Goal: Navigation & Orientation: Understand site structure

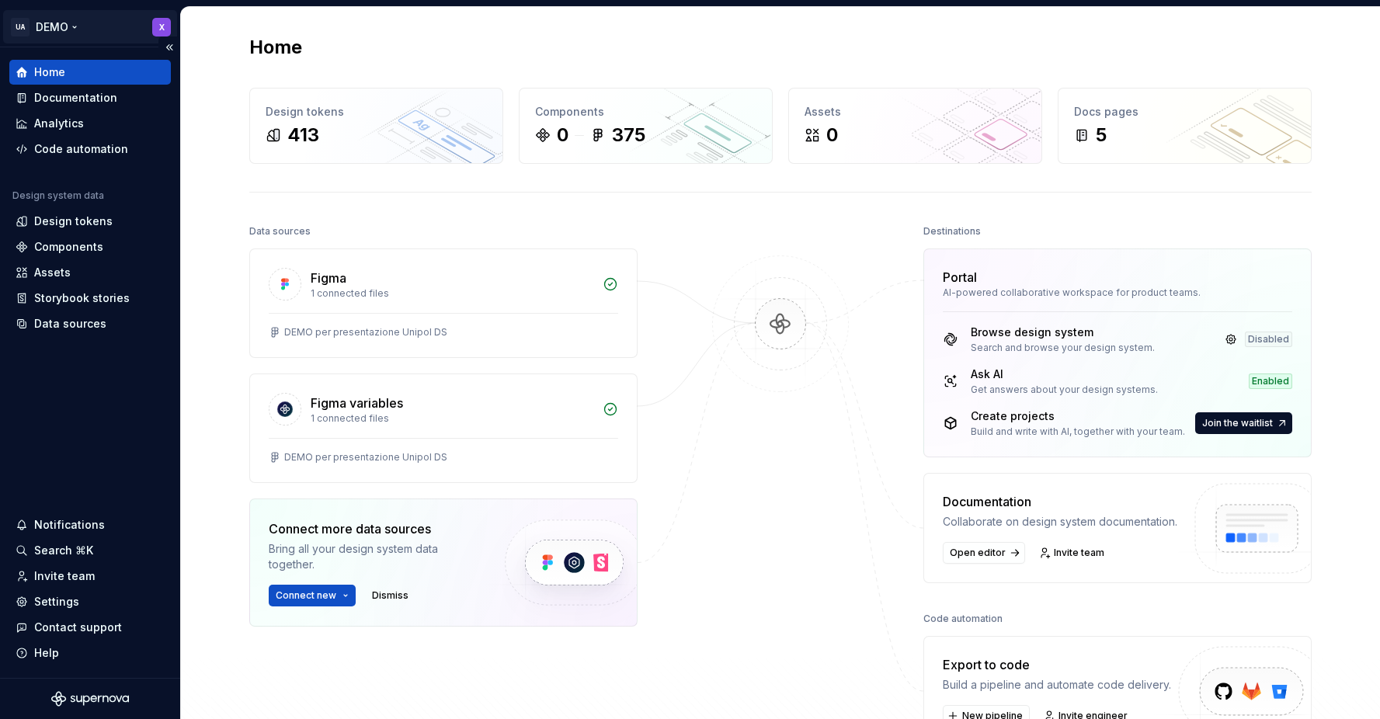
click at [16, 19] on html "UA DEMO X Home Documentation Analytics Code automation Design system data Desig…" at bounding box center [690, 359] width 1380 height 719
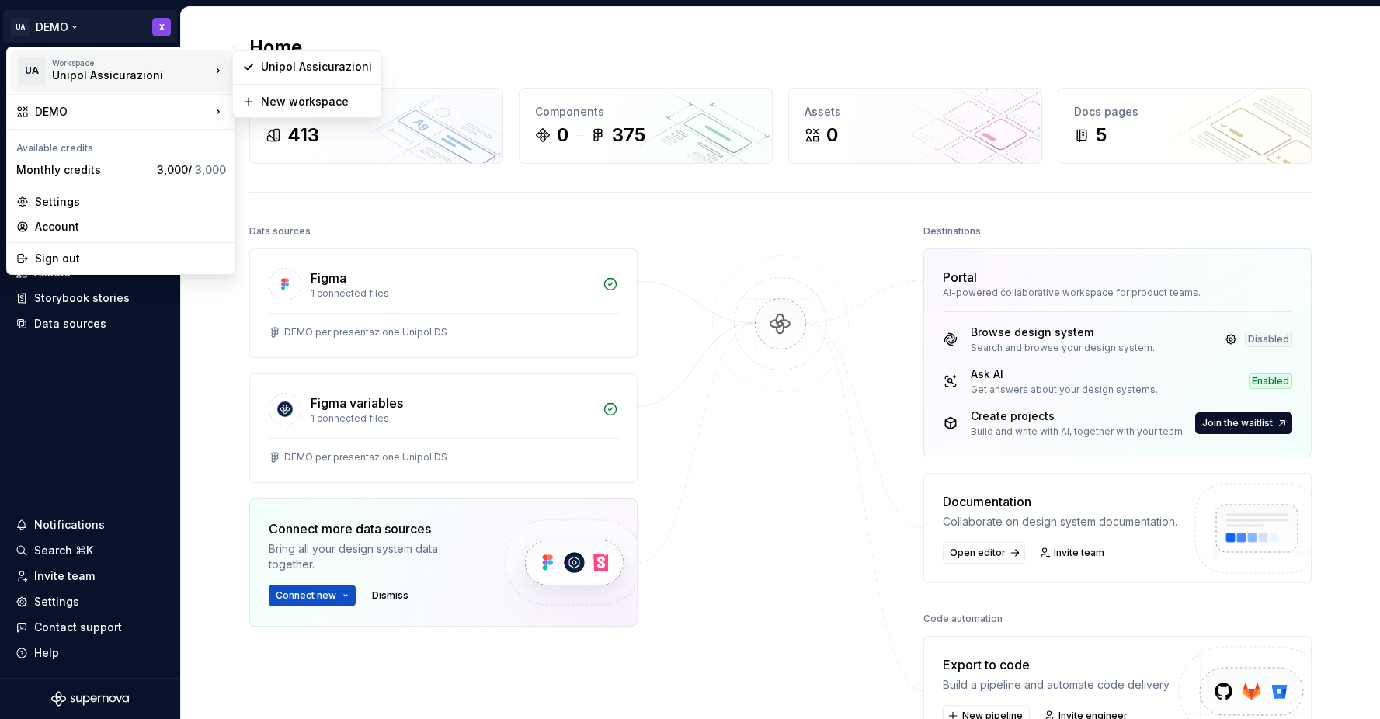
click at [784, 398] on html "UA DEMO X Home Documentation Analytics Code automation Design system data Desig…" at bounding box center [690, 359] width 1380 height 719
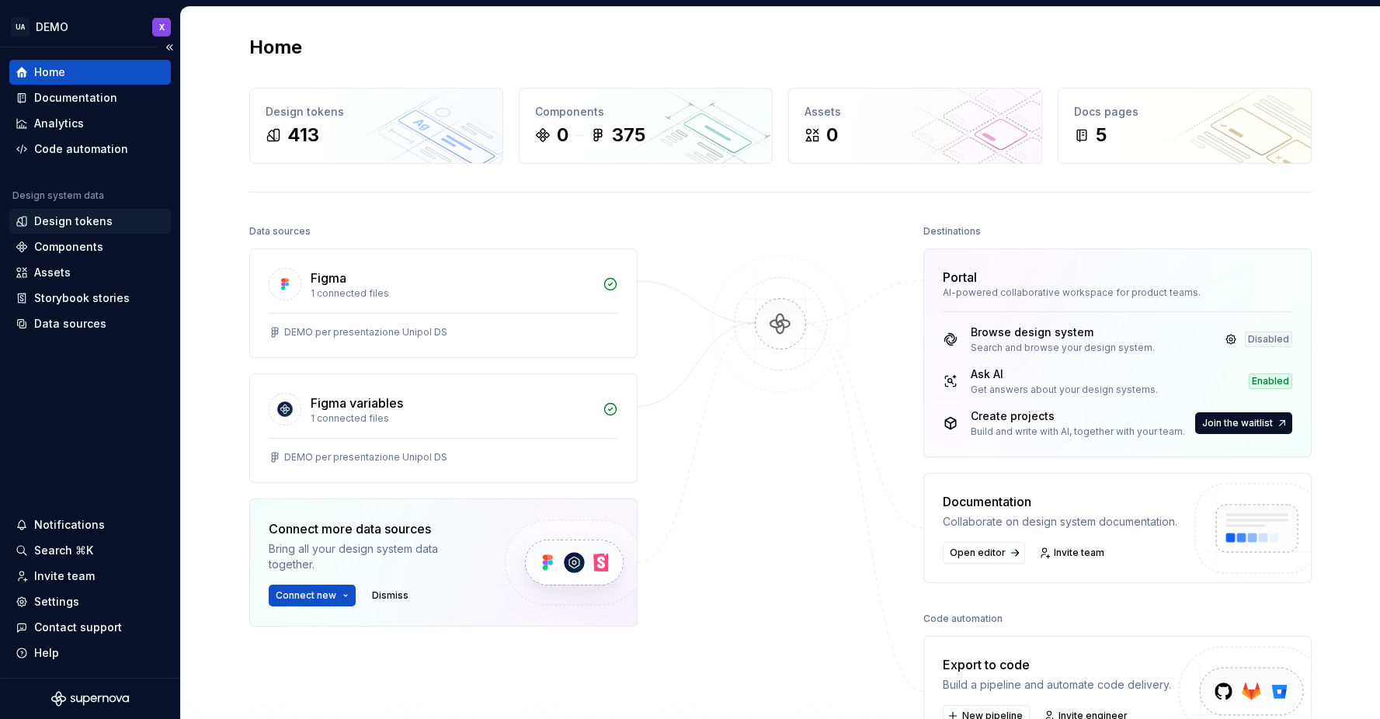
click at [72, 218] on div "Design tokens" at bounding box center [73, 222] width 78 height 16
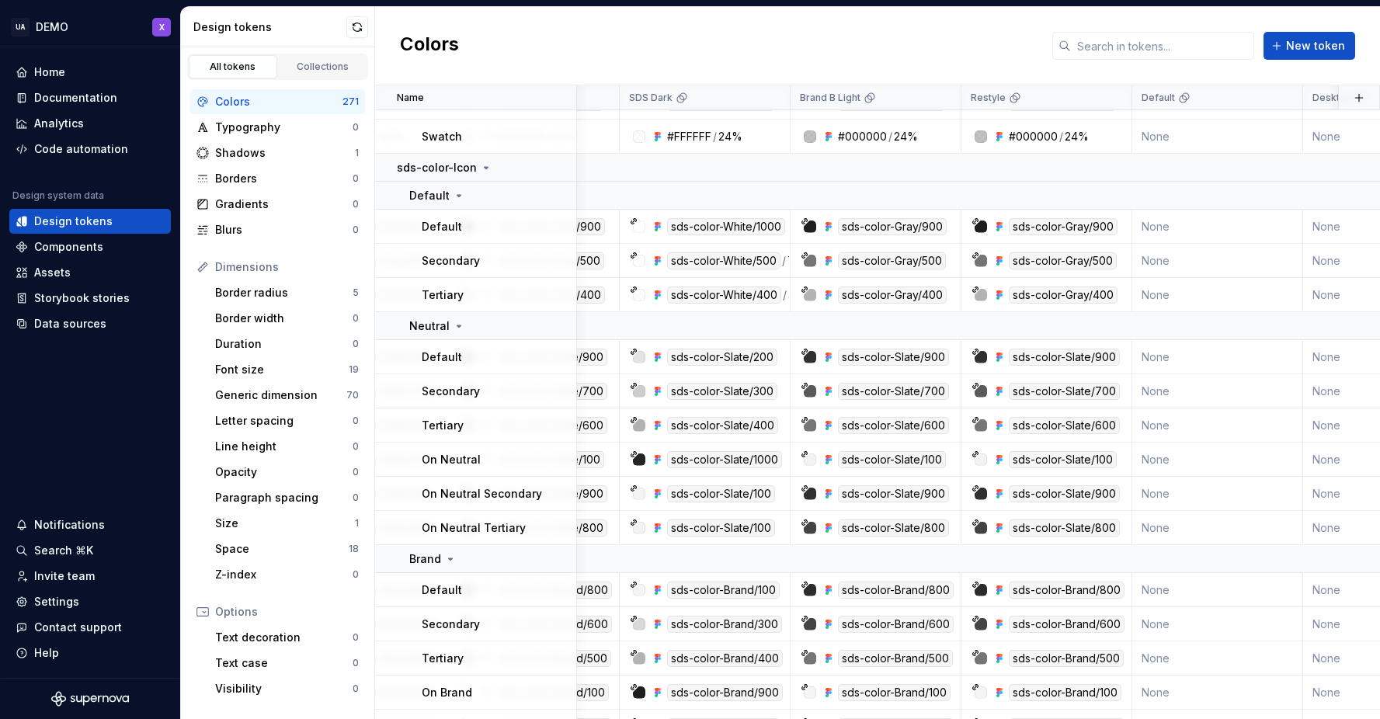
scroll to position [8163, 0]
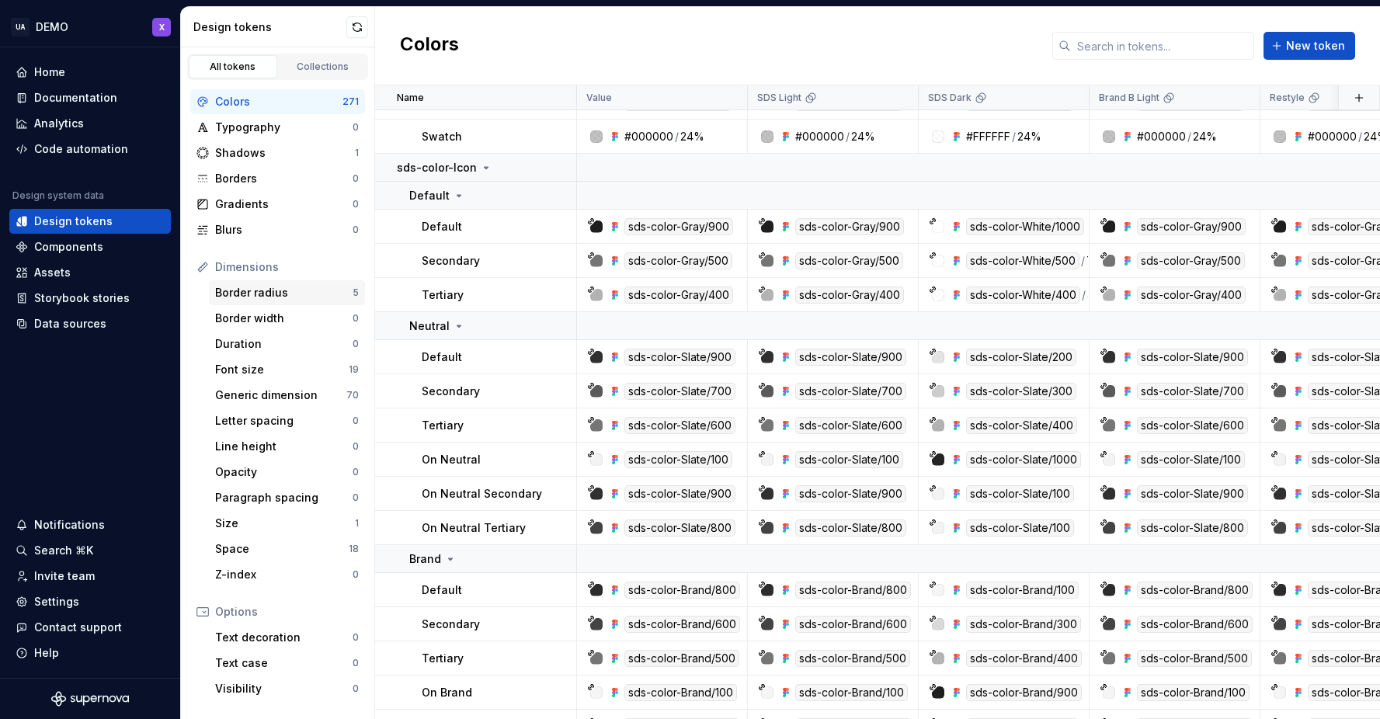
click at [260, 292] on div "Border radius" at bounding box center [283, 293] width 137 height 16
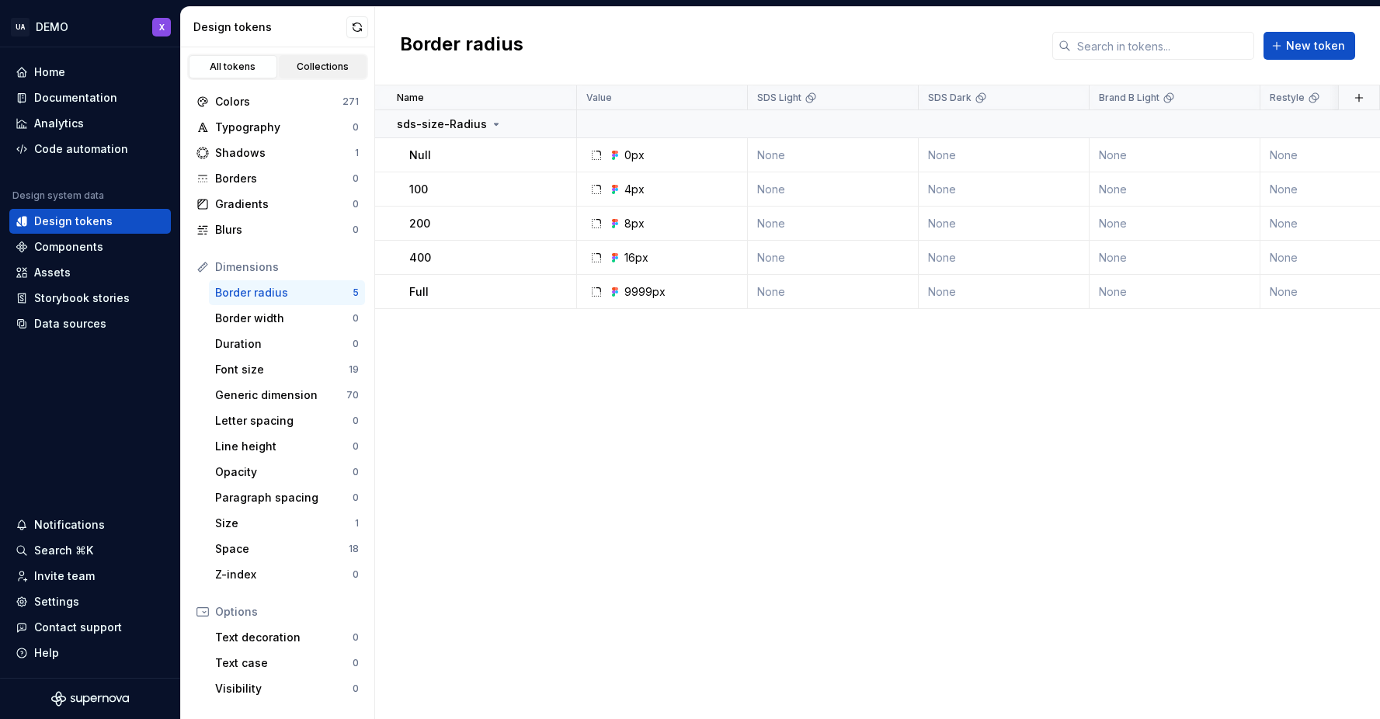
click at [326, 73] on link "Collections" at bounding box center [323, 66] width 89 height 23
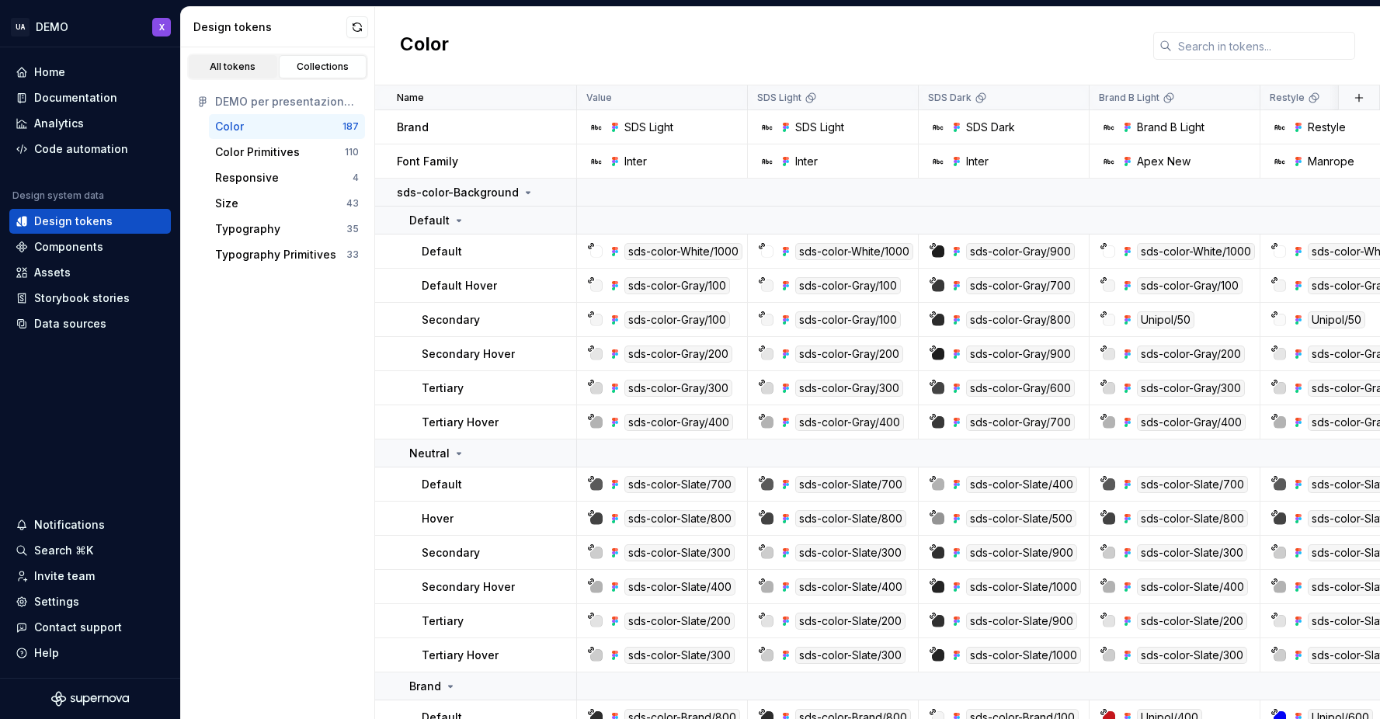
click at [244, 77] on link "All tokens" at bounding box center [233, 66] width 89 height 23
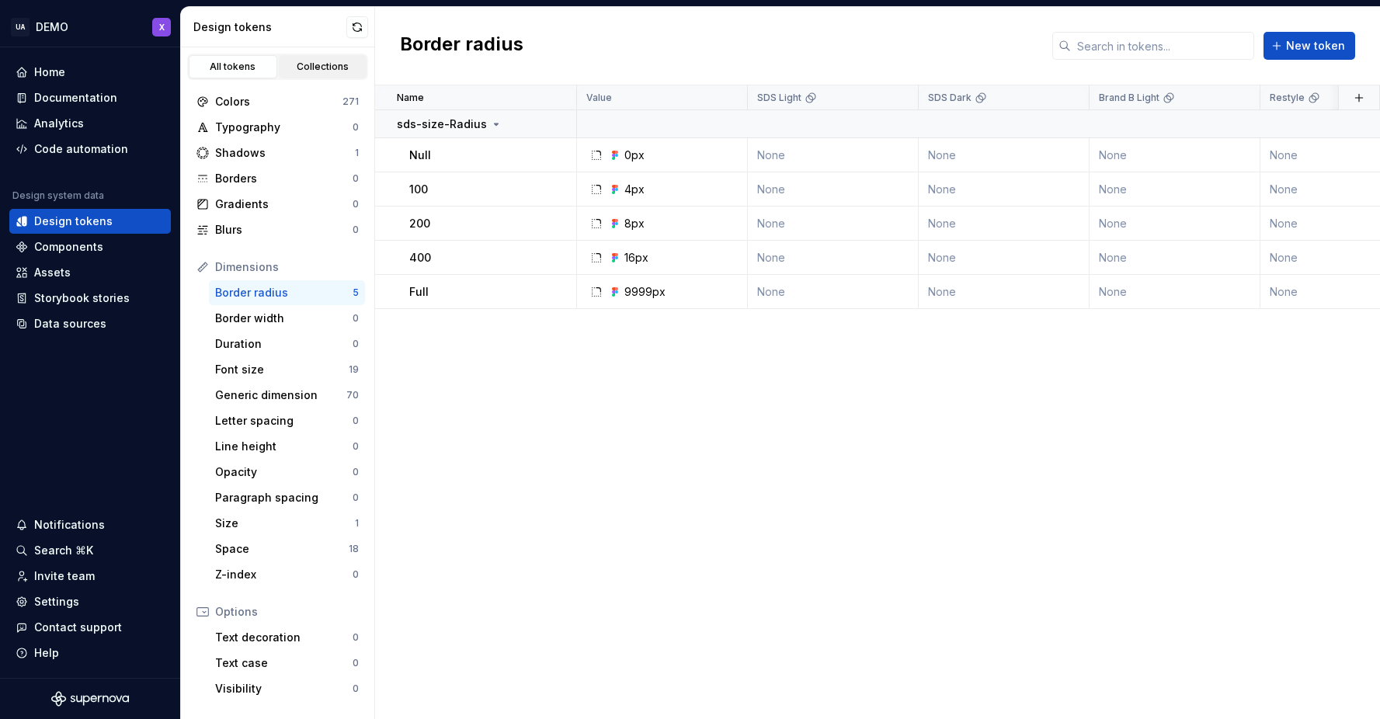
click at [323, 58] on link "Collections" at bounding box center [323, 66] width 89 height 23
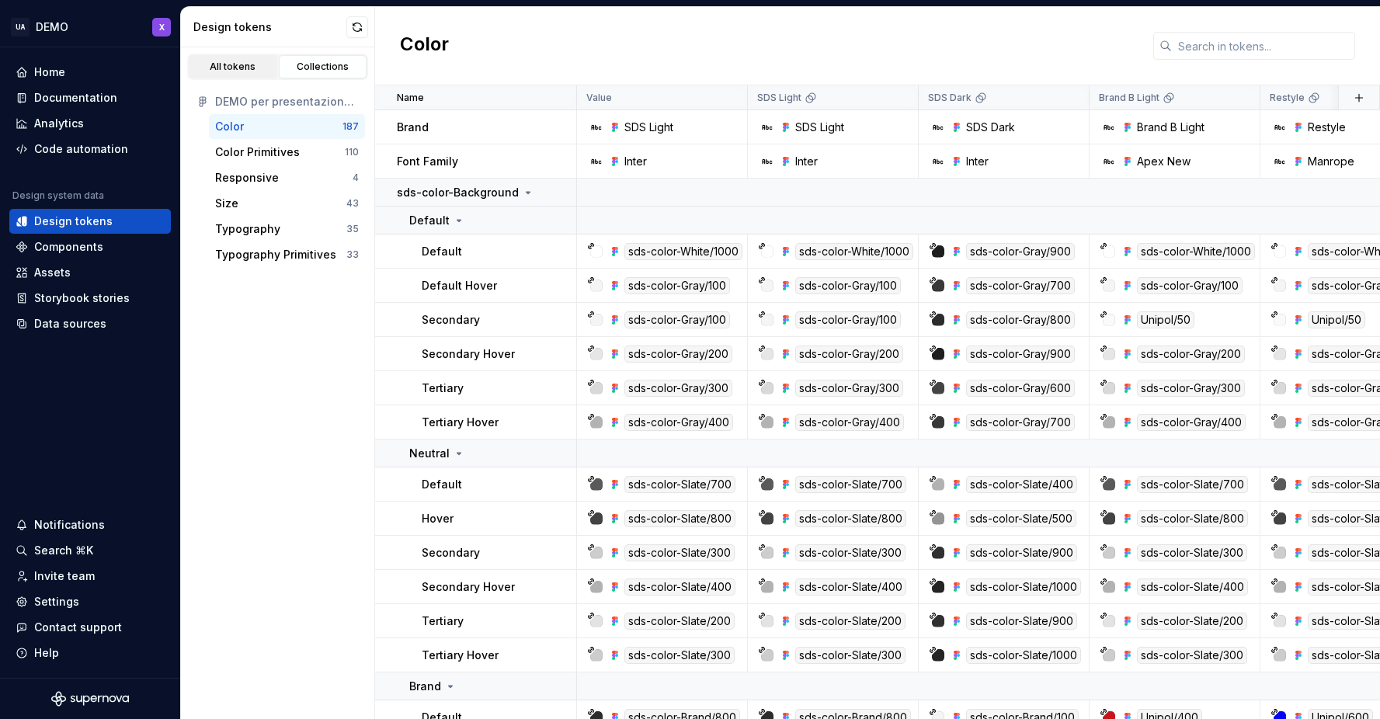
click at [227, 66] on div "All tokens" at bounding box center [233, 67] width 78 height 12
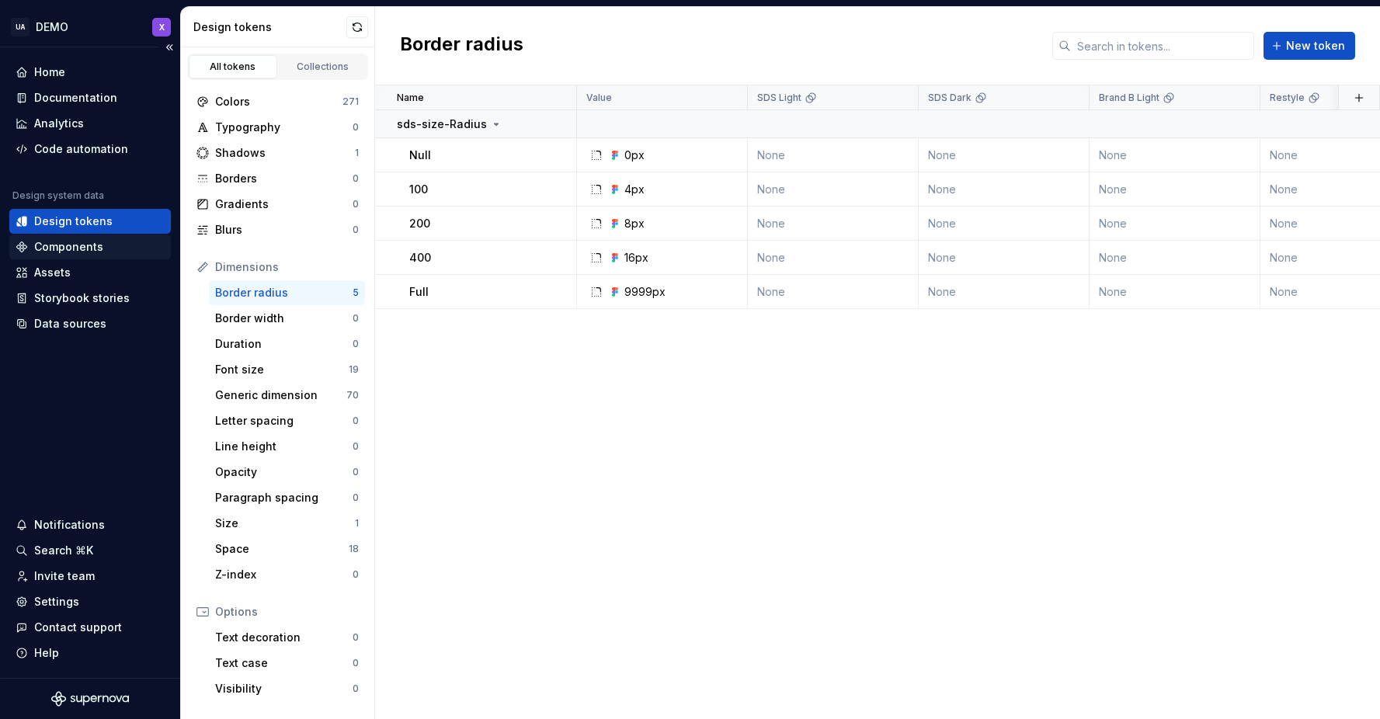
click at [75, 243] on div "Components" at bounding box center [68, 247] width 69 height 16
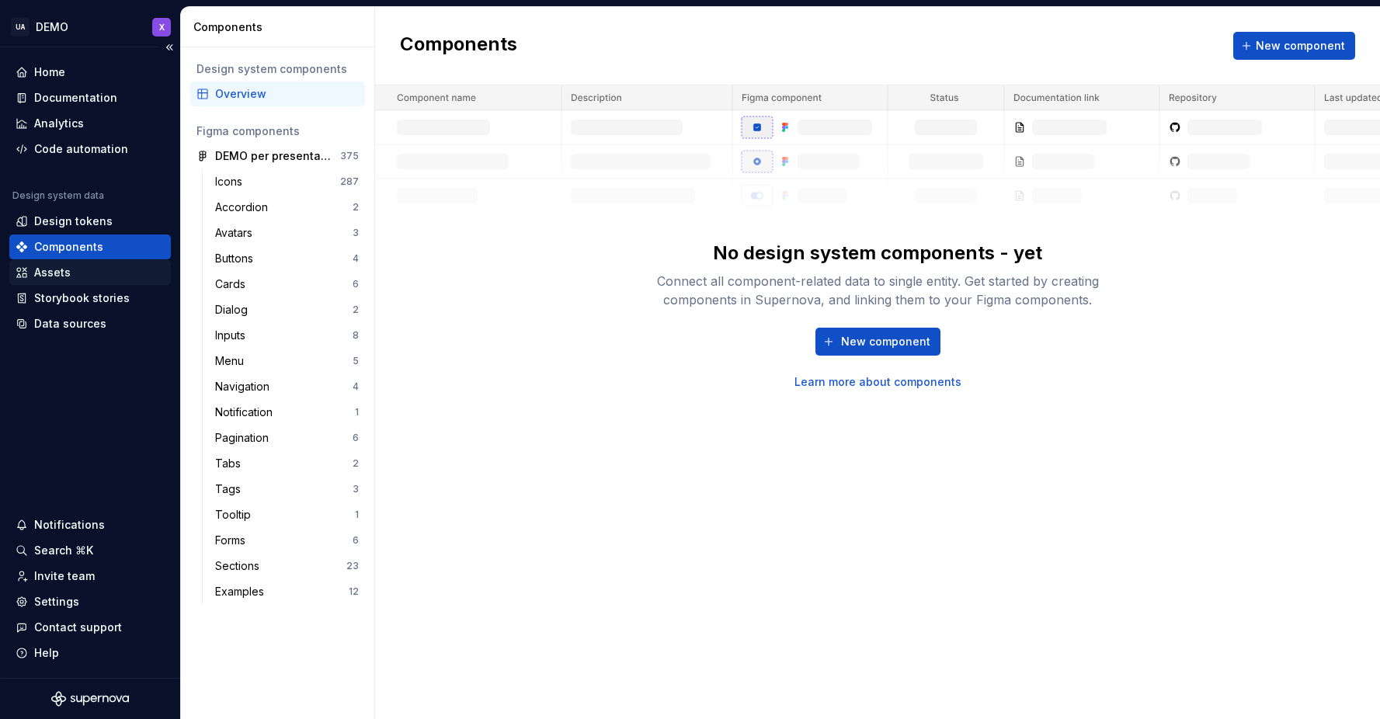
click at [87, 277] on div "Assets" at bounding box center [90, 273] width 149 height 16
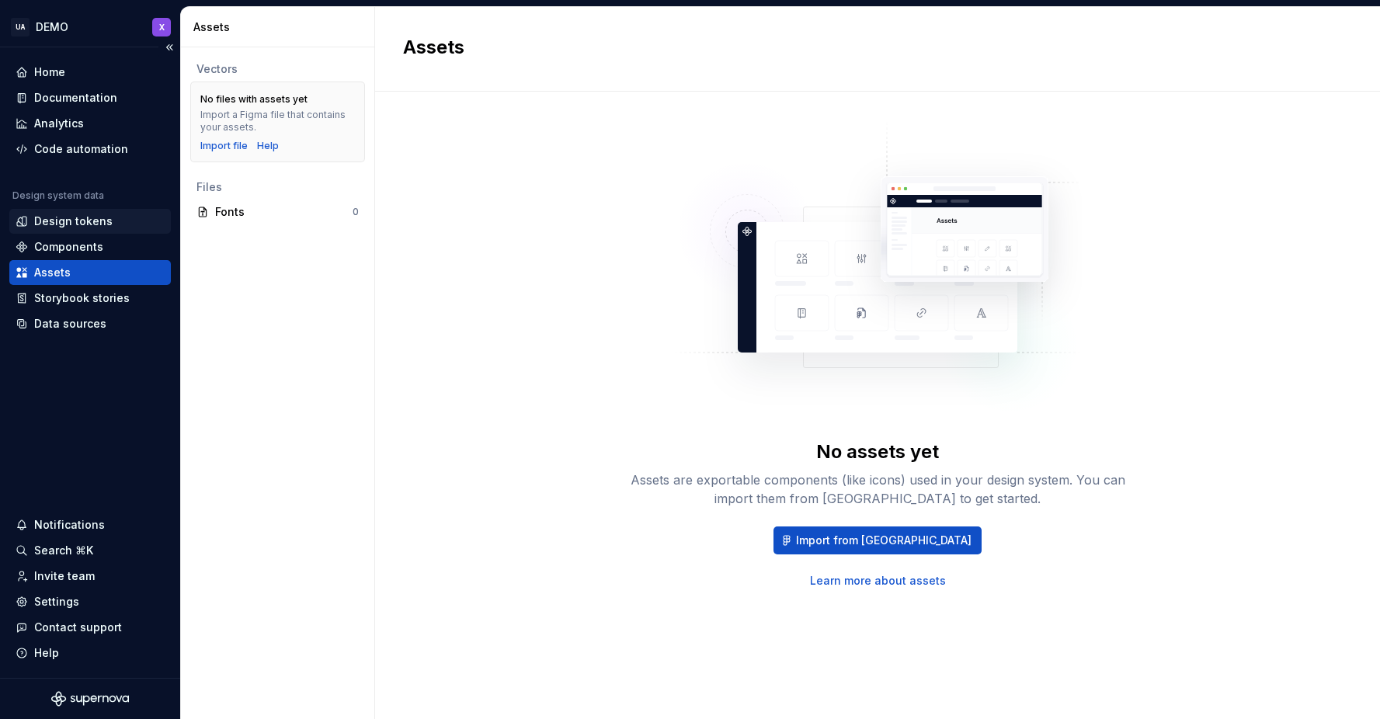
click at [102, 223] on div "Design tokens" at bounding box center [73, 222] width 78 height 16
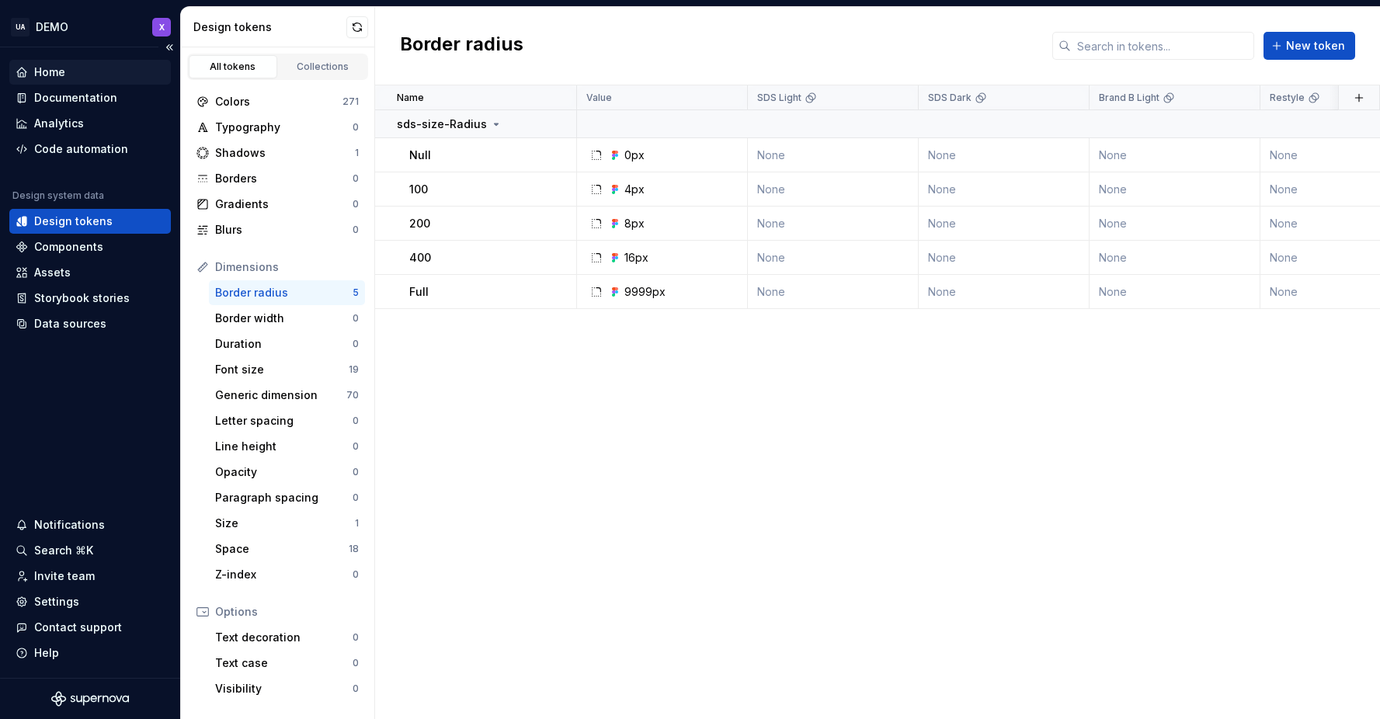
click at [33, 75] on div "Home" at bounding box center [90, 72] width 149 height 16
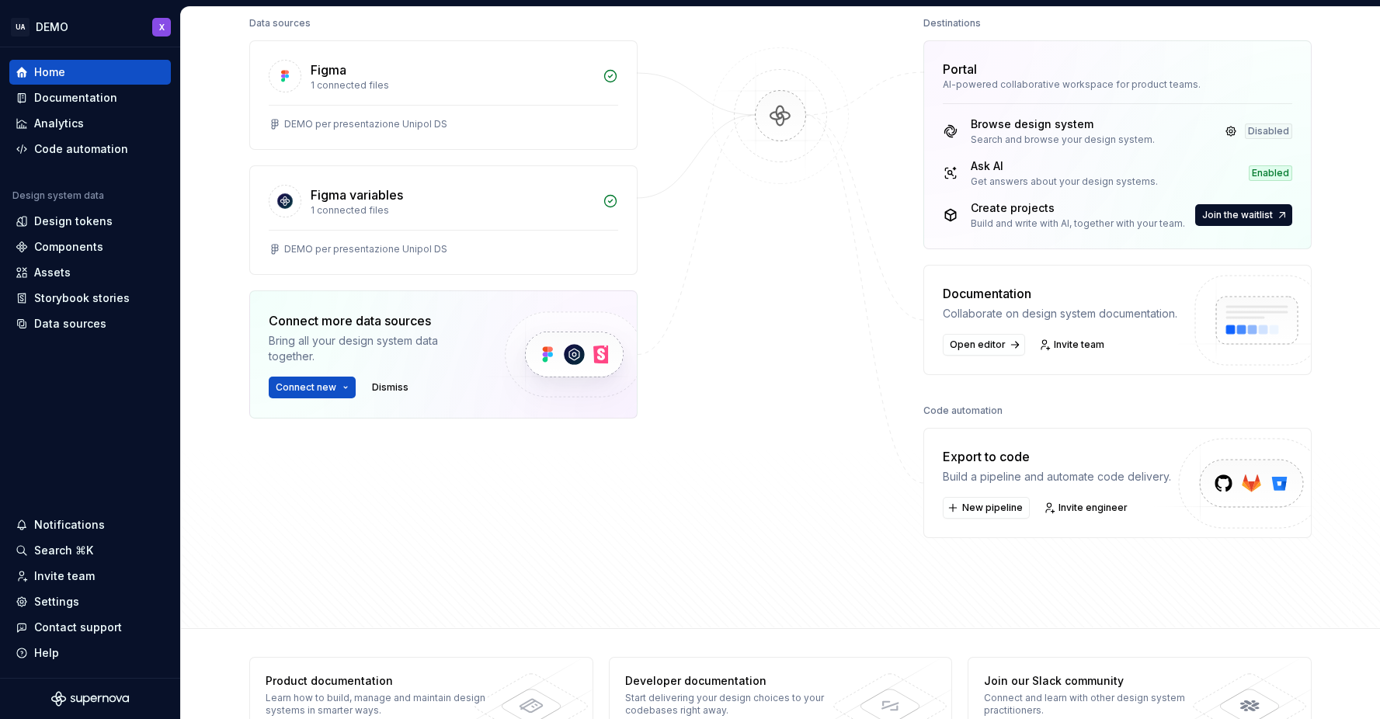
scroll to position [250, 0]
